Goal: Information Seeking & Learning: Learn about a topic

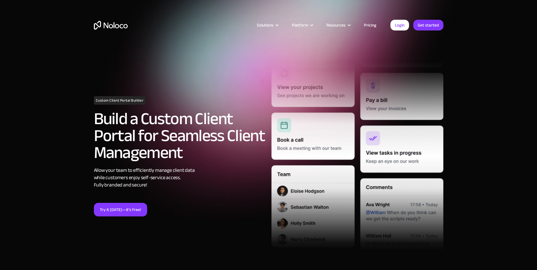
click at [373, 23] on link "Pricing" at bounding box center [370, 24] width 26 height 7
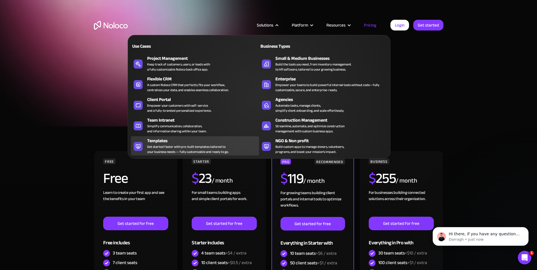
click at [198, 148] on div "Get started faster with pre-built templates tailored to your business needs — f…" at bounding box center [187, 149] width 81 height 10
